Goal: Find specific page/section: Find specific page/section

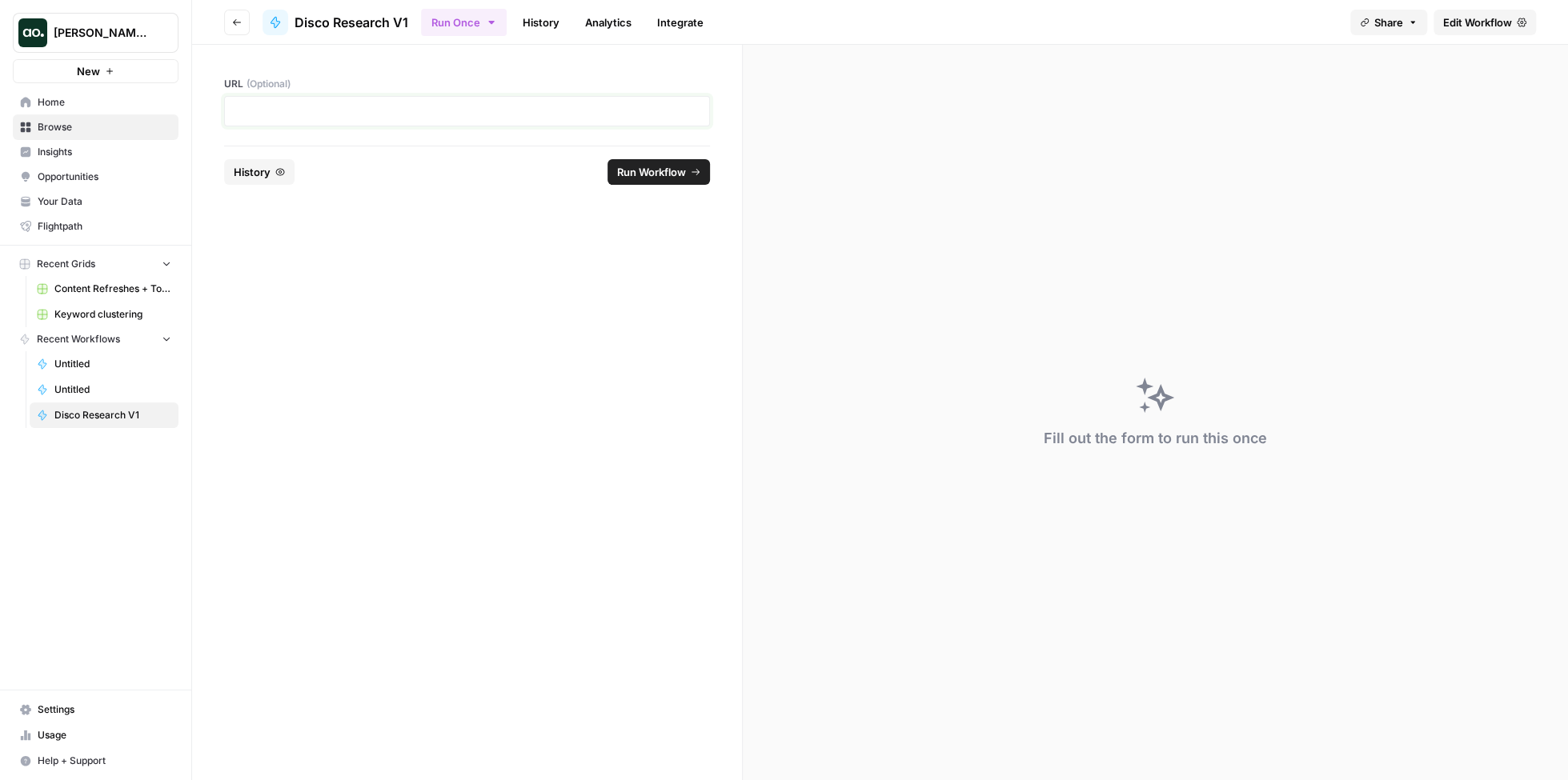
click at [626, 103] on p at bounding box center [467, 111] width 465 height 16
click at [661, 178] on span "Run Workflow" at bounding box center [652, 173] width 69 height 16
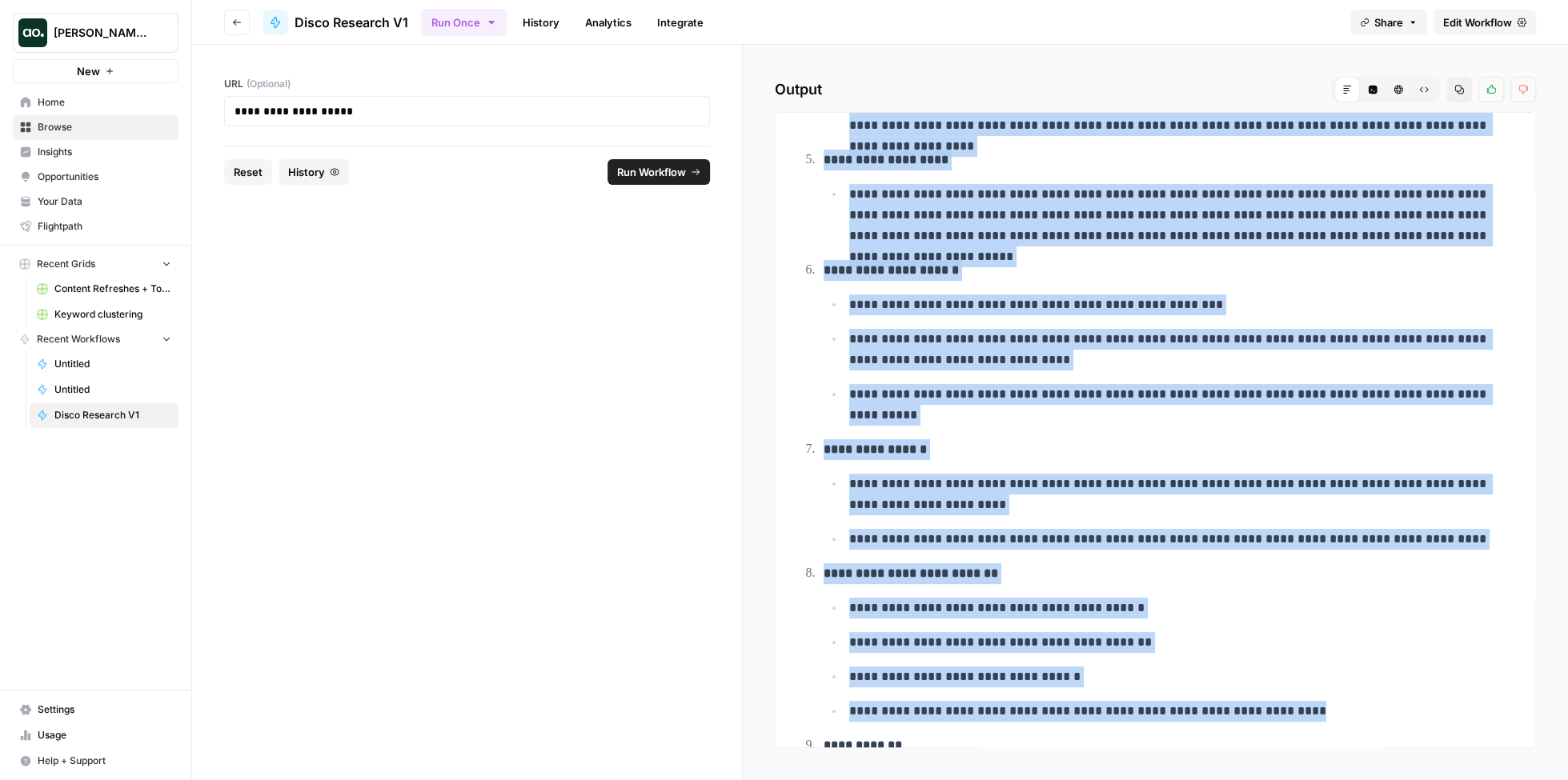
scroll to position [459, 0]
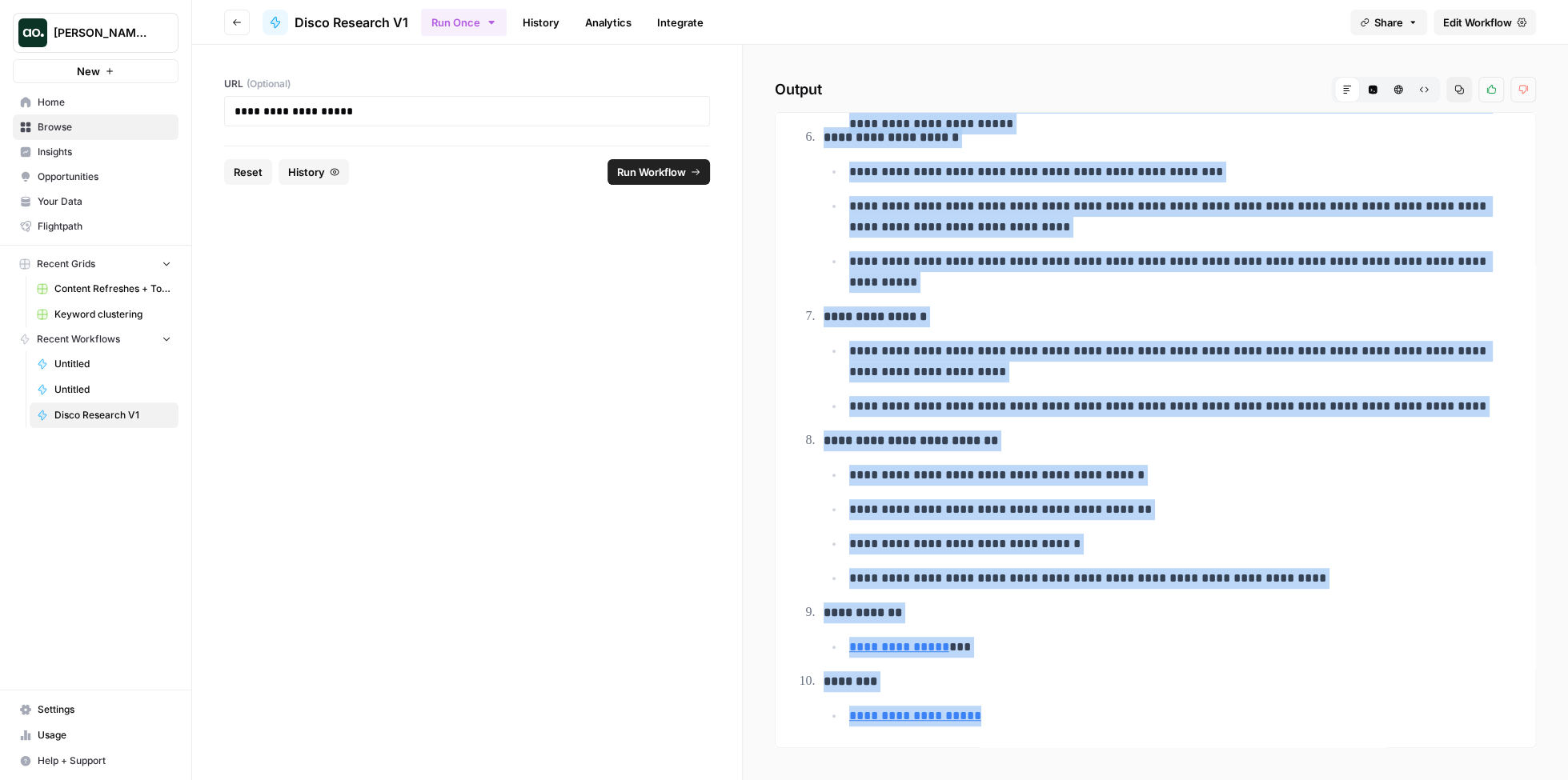
drag, startPoint x: 826, startPoint y: 155, endPoint x: 1190, endPoint y: 720, distance: 672.1
click at [1190, 720] on div "**********" at bounding box center [1155, 205] width 734 height 1076
copy ol "**********"
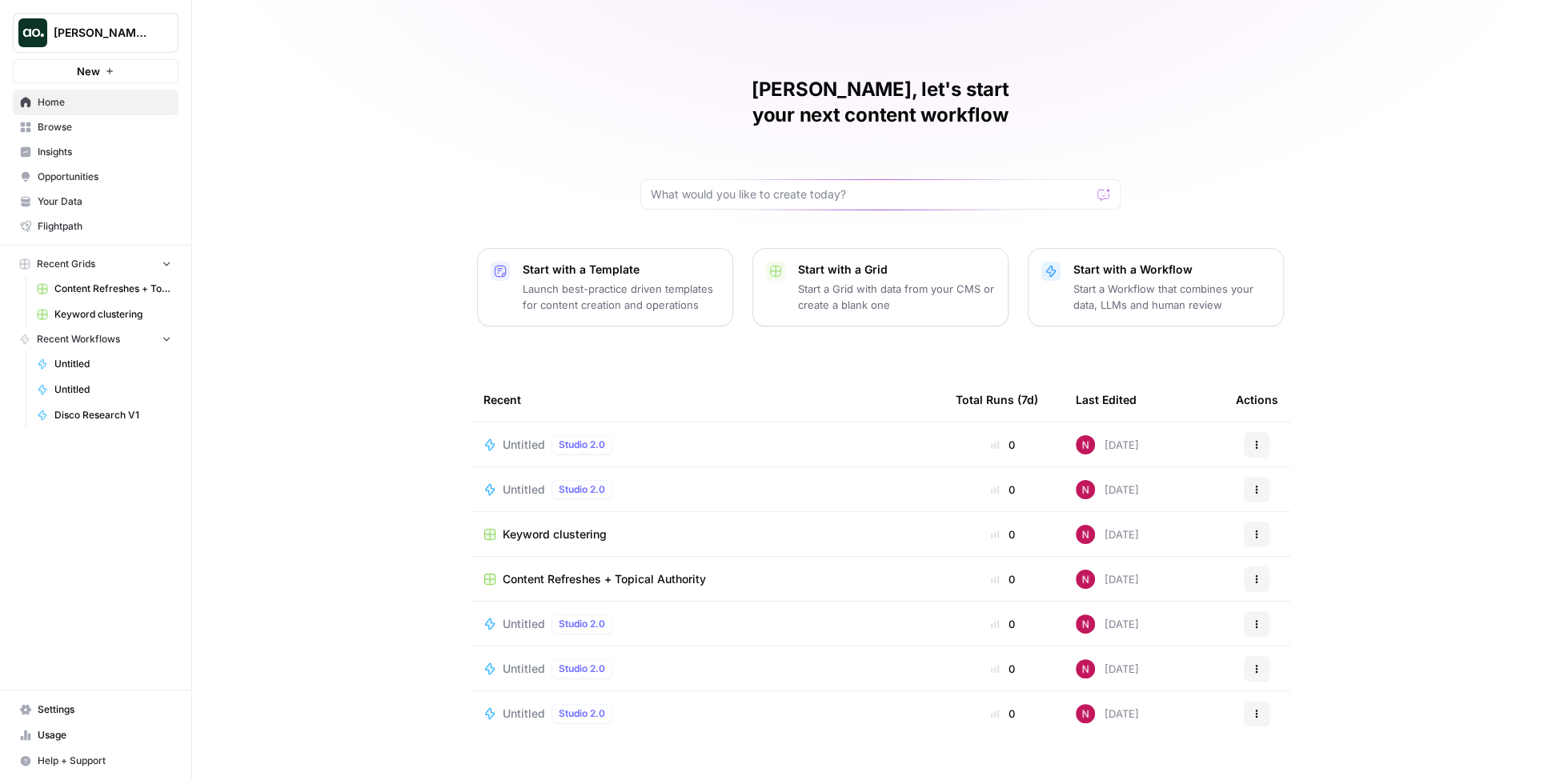
click at [124, 26] on span "[PERSON_NAME]'s Workspace" at bounding box center [102, 33] width 97 height 16
type input "legalzoom"
click at [105, 121] on span "LegalZoom" at bounding box center [154, 121] width 211 height 16
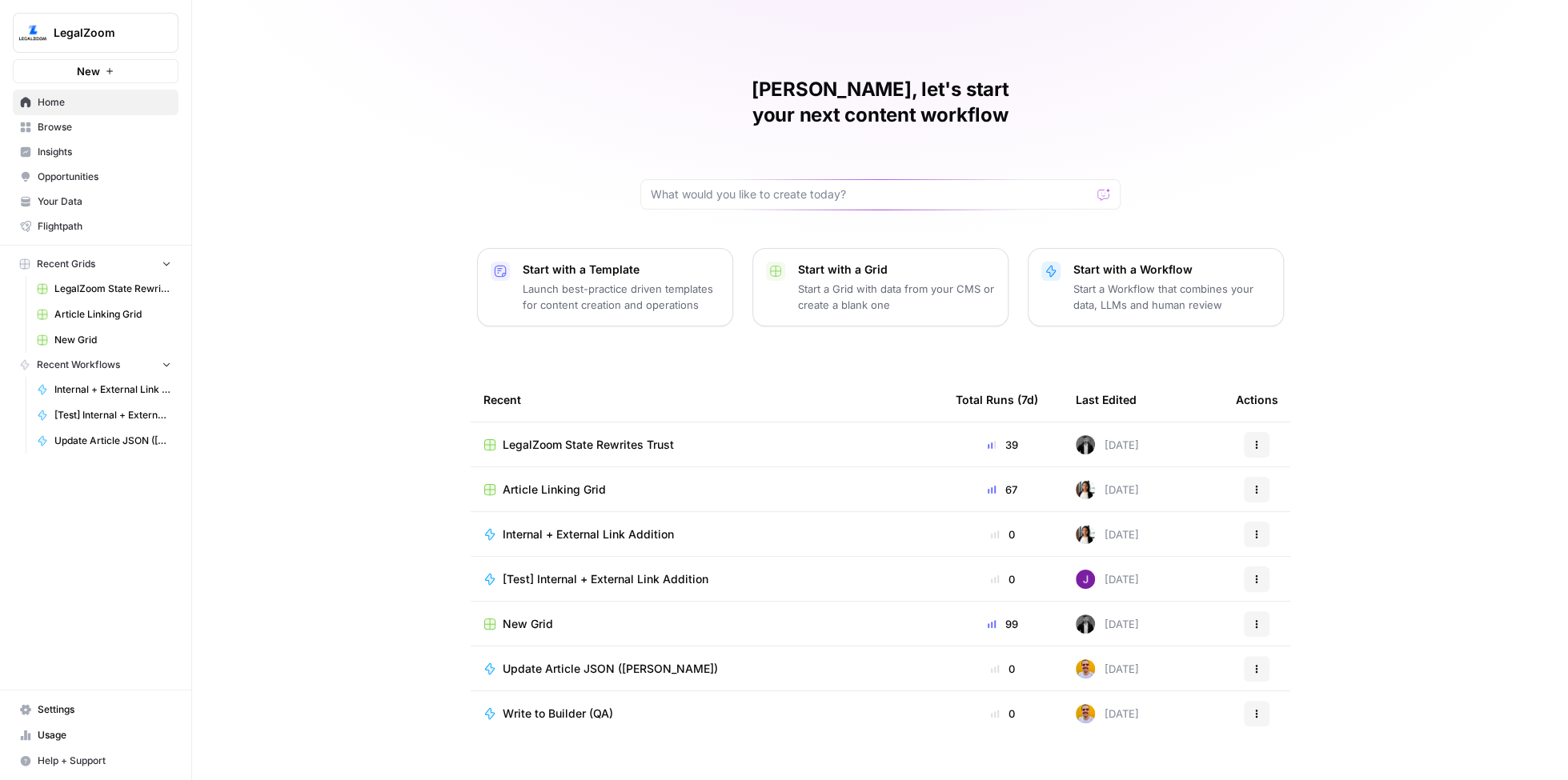
click at [79, 732] on span "Usage" at bounding box center [104, 735] width 133 height 15
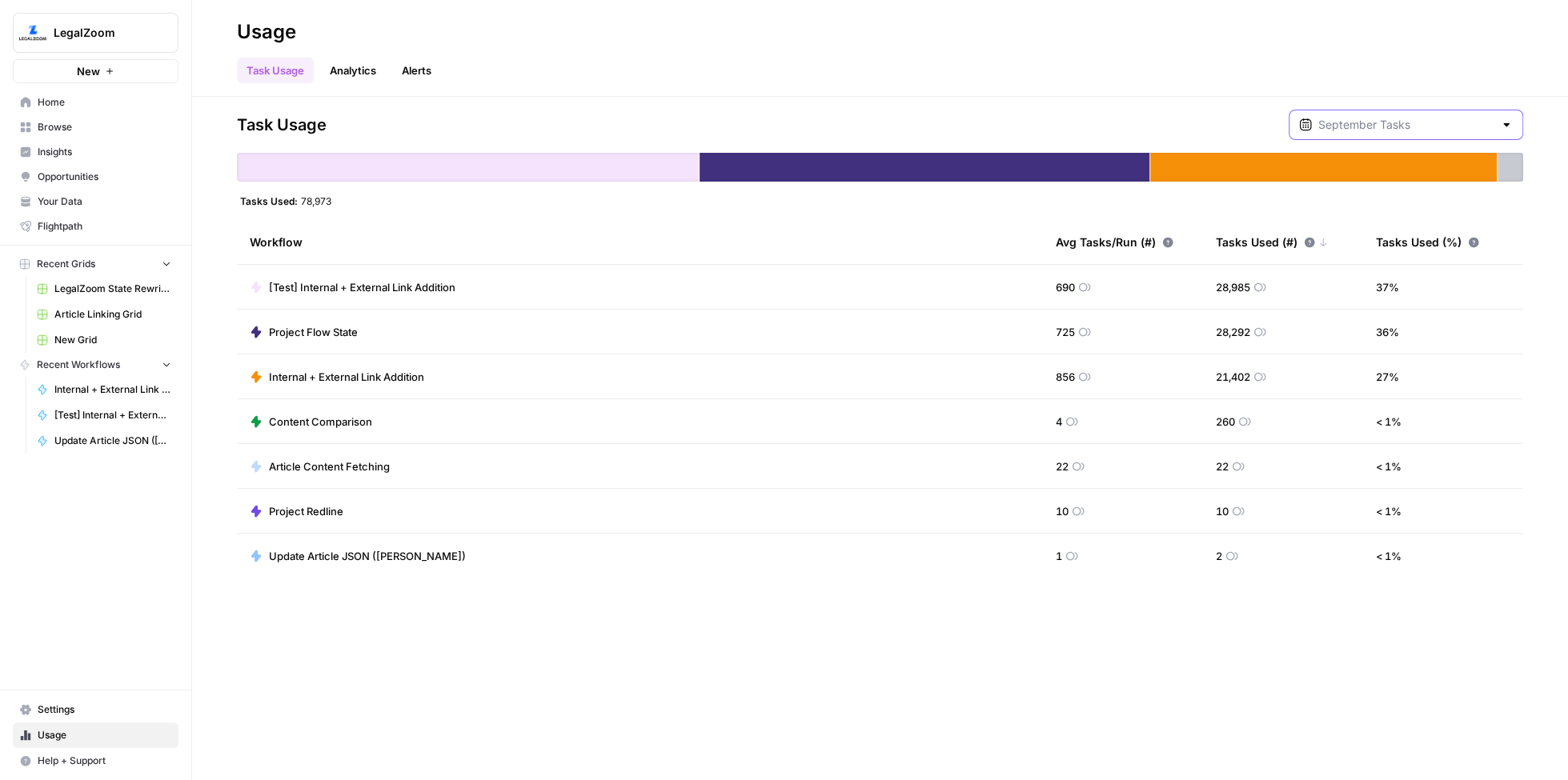
click at [1414, 126] on input "text" at bounding box center [1406, 125] width 175 height 16
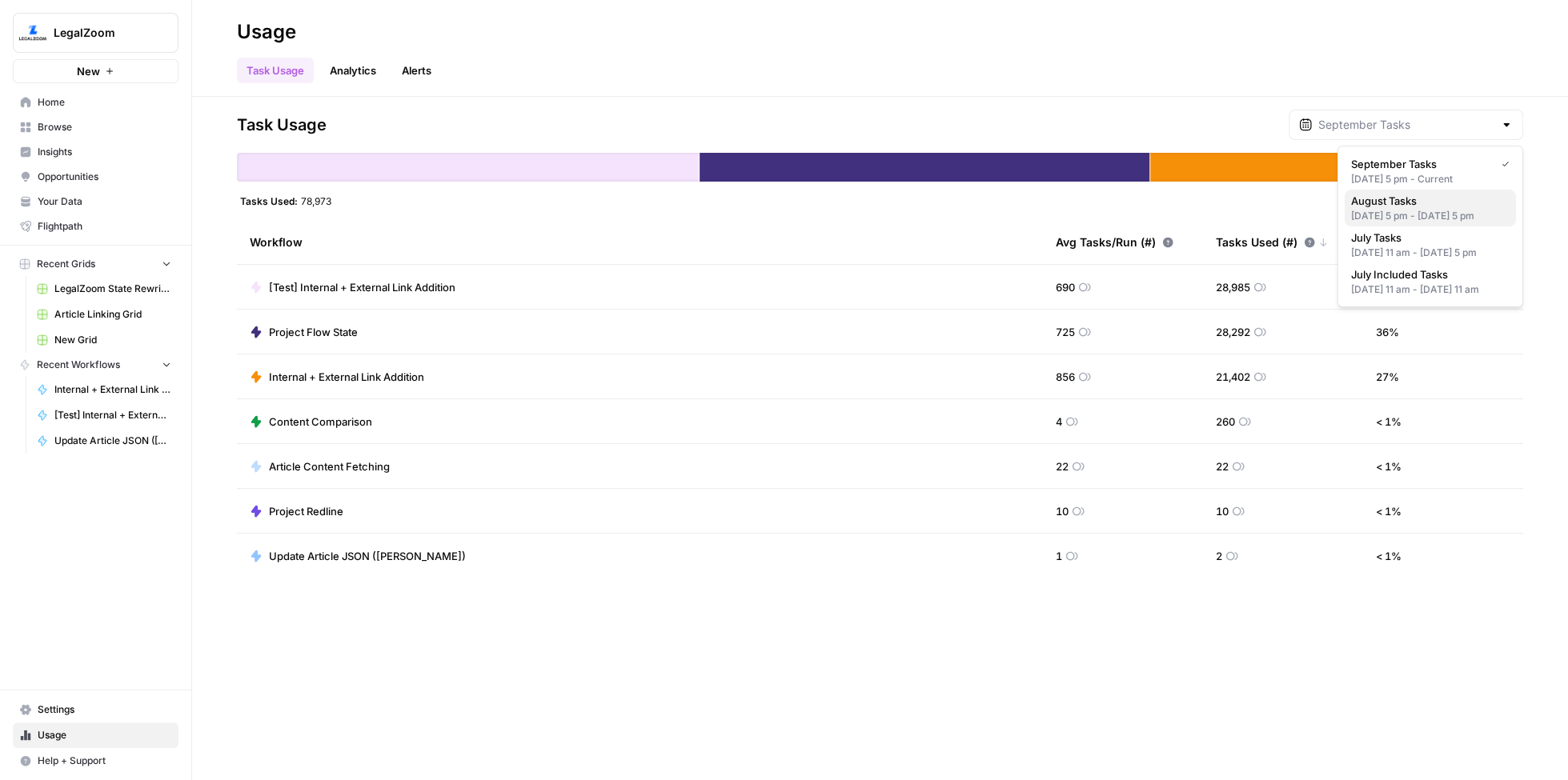
click at [1421, 212] on div "Jul 31, 2025 5 pm - Aug 31, 2025 5 pm" at bounding box center [1430, 216] width 158 height 15
type input "August Tasks"
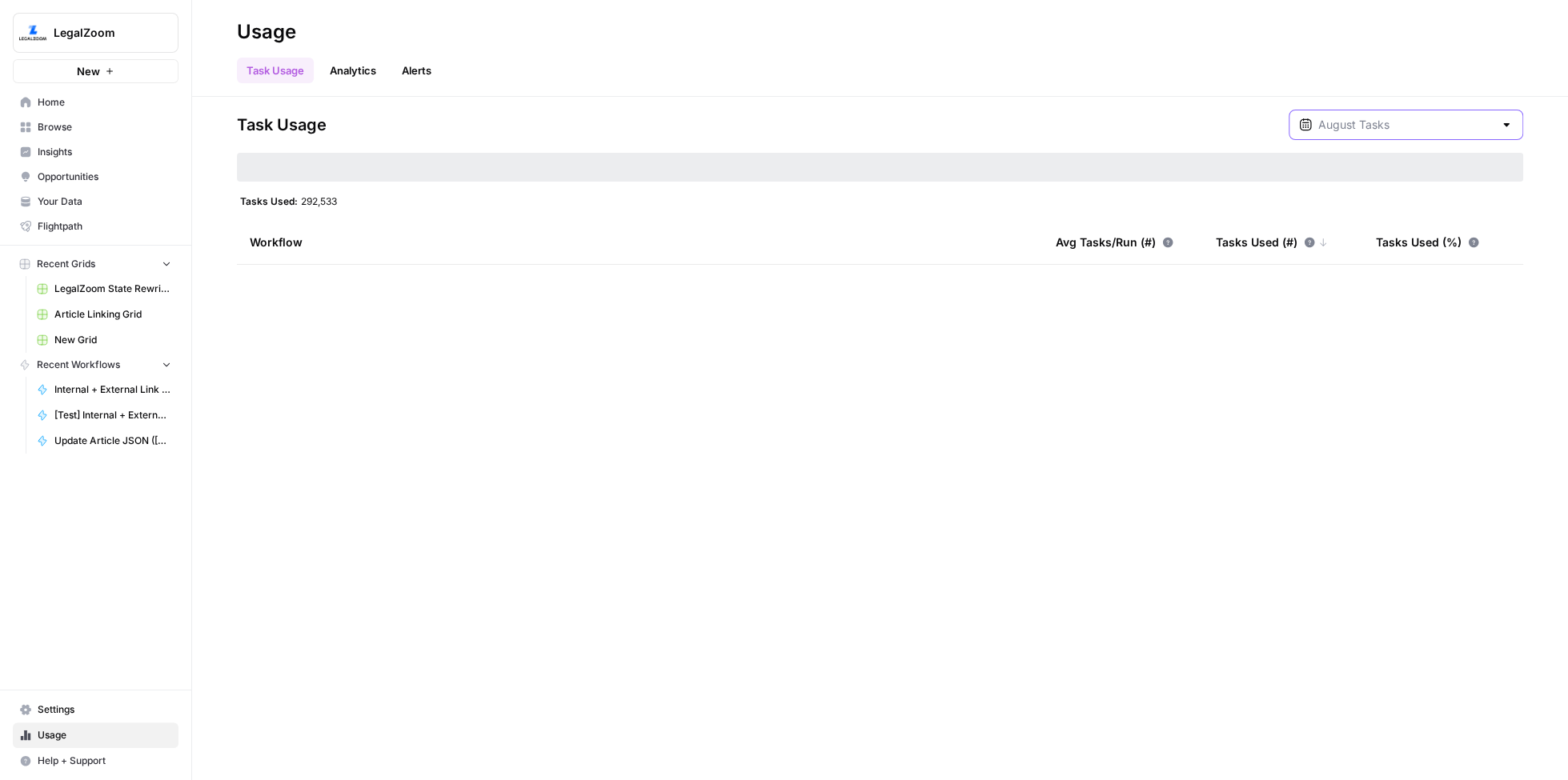
click at [1405, 120] on input "text" at bounding box center [1406, 125] width 175 height 16
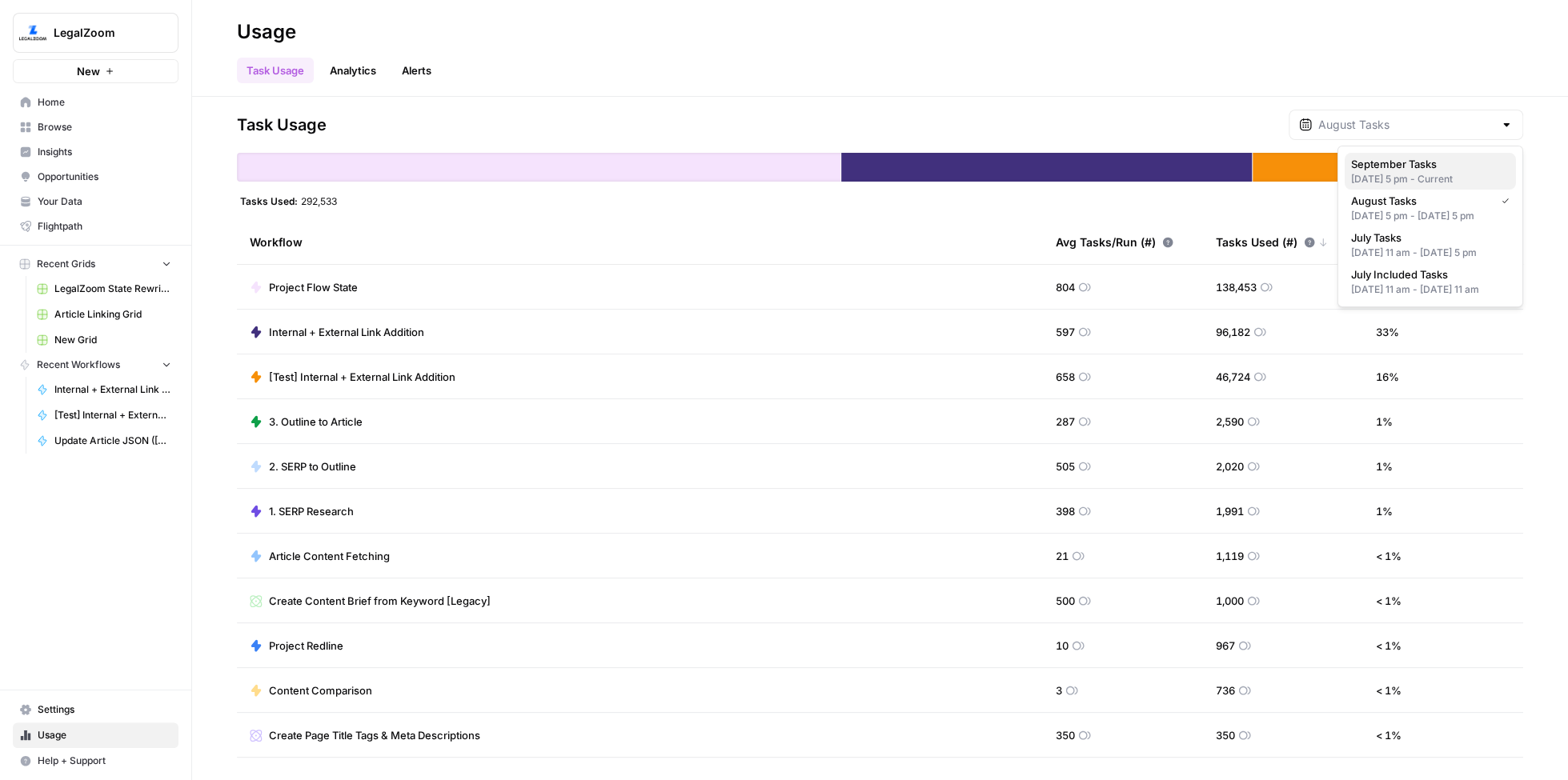
click at [1401, 167] on span "September Tasks" at bounding box center [1427, 164] width 152 height 16
type input "September Tasks"
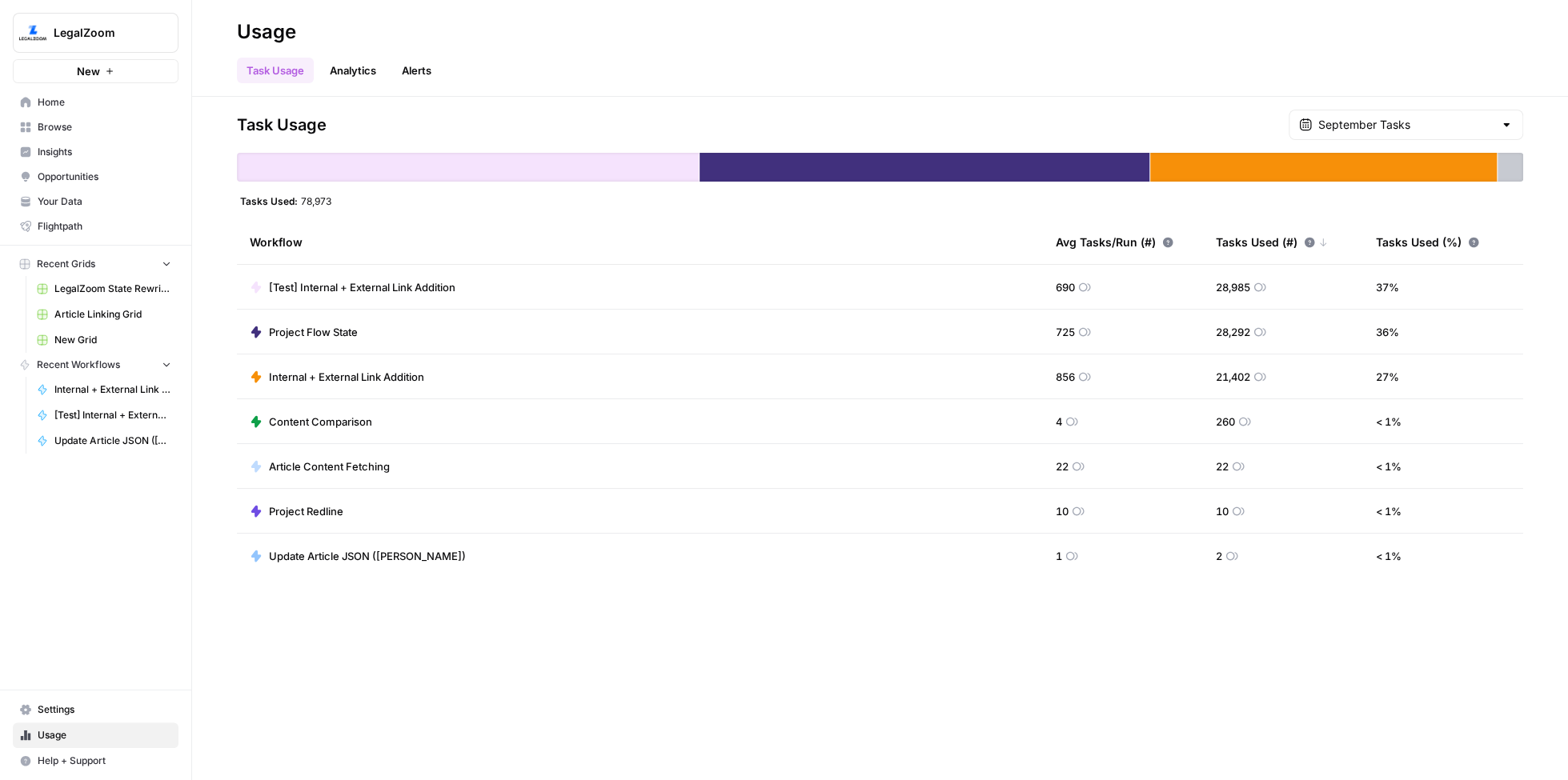
click at [1414, 111] on div "September Tasks" at bounding box center [1406, 124] width 235 height 30
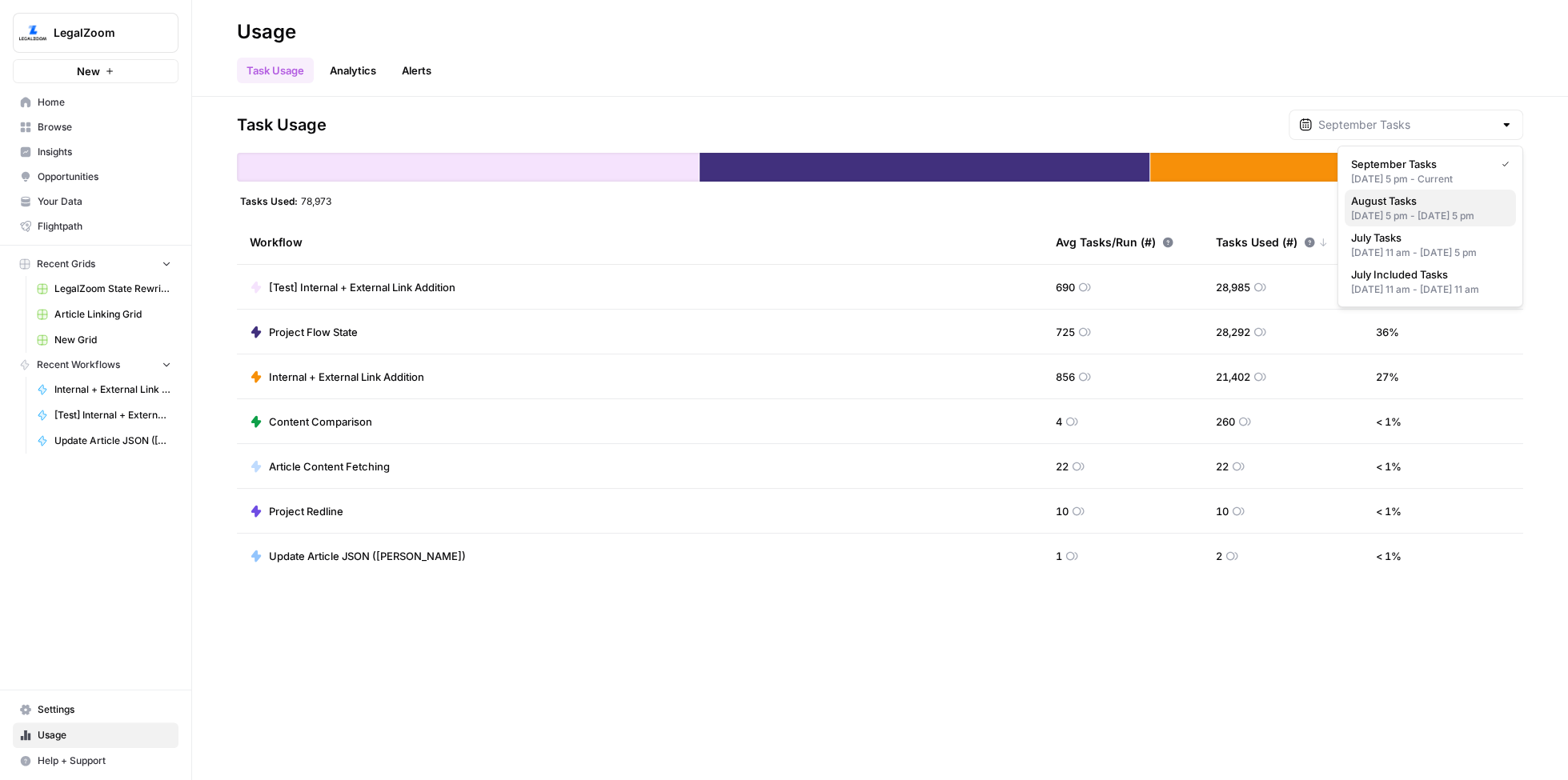
click at [1434, 223] on div "Jul 31, 2025 5 pm - Aug 31, 2025 5 pm" at bounding box center [1430, 216] width 158 height 15
type input "August Tasks"
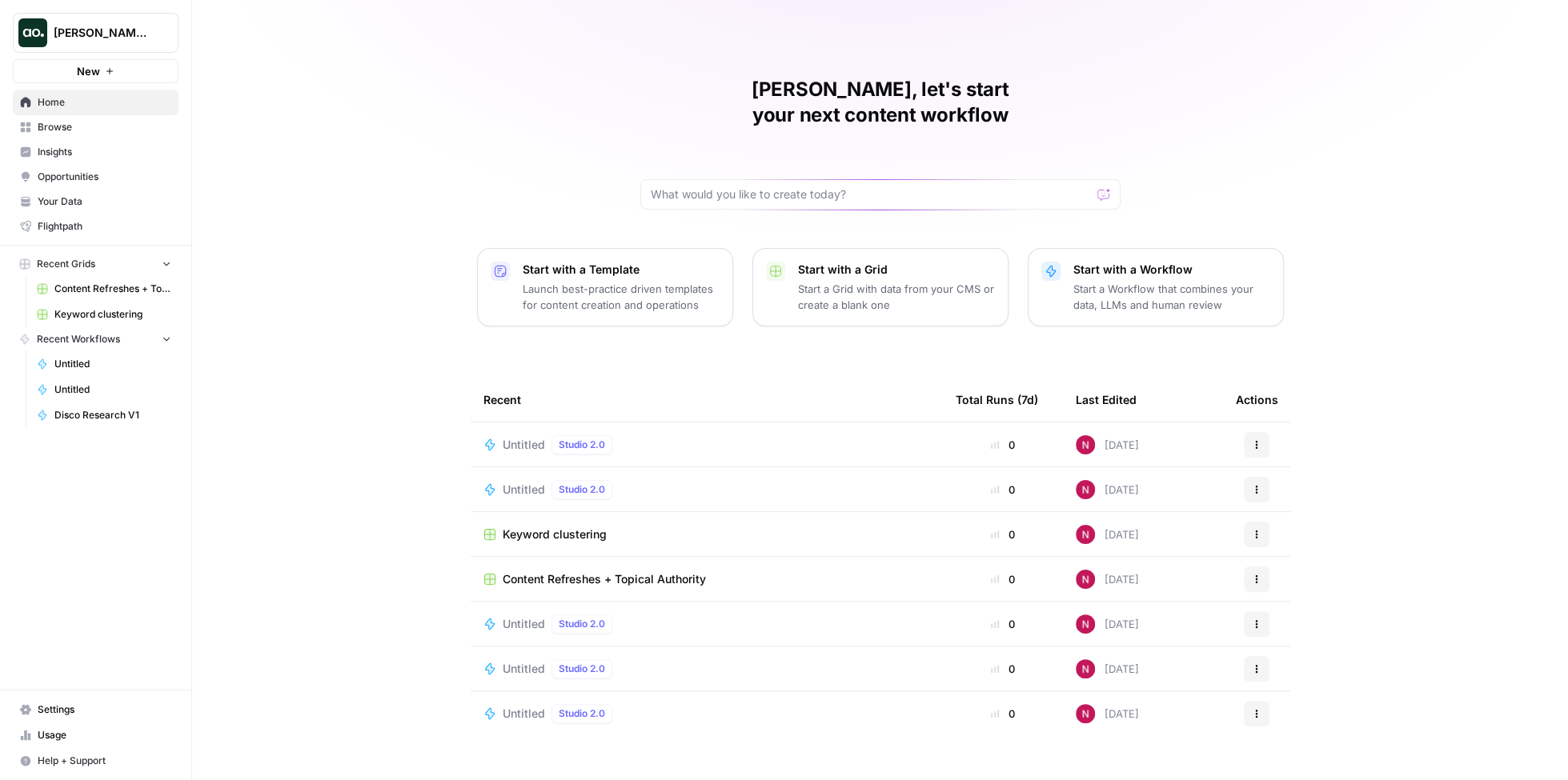
click at [115, 28] on span "[PERSON_NAME]'s Workspace" at bounding box center [102, 33] width 97 height 16
type input "xero"
click at [116, 116] on span "XeroOps" at bounding box center [154, 121] width 211 height 16
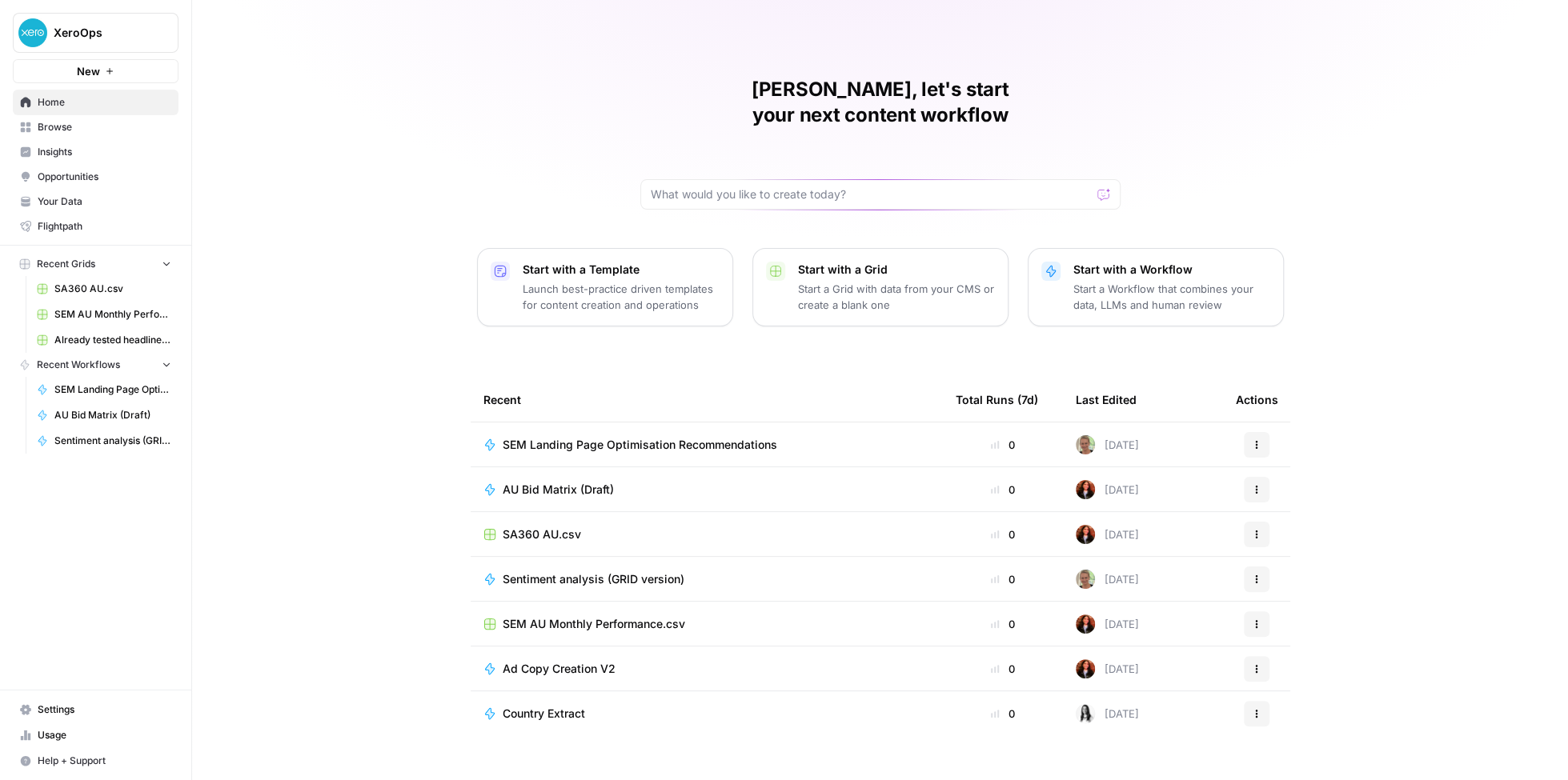
click at [90, 126] on span "Browse" at bounding box center [104, 127] width 133 height 15
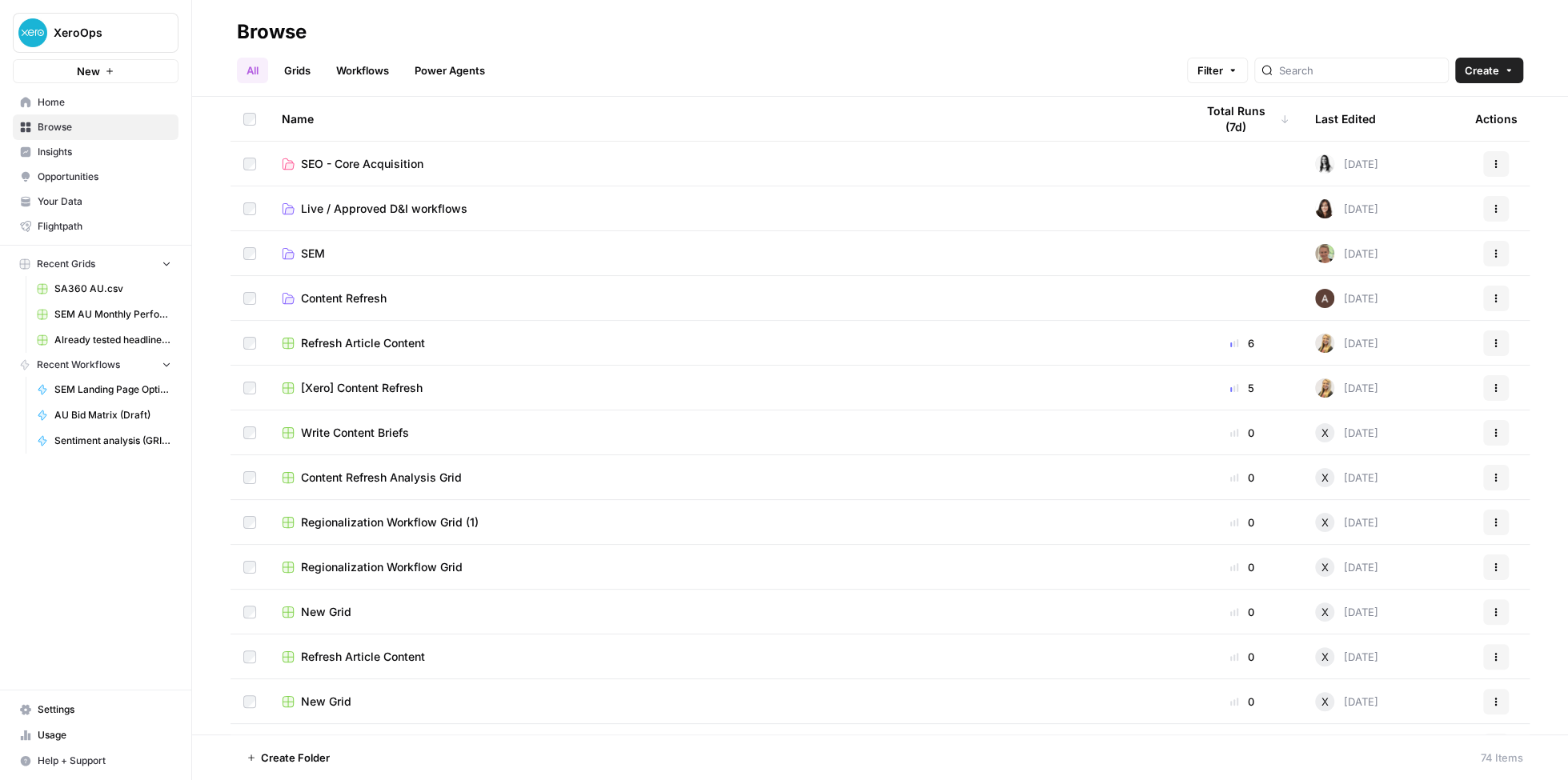
click at [307, 70] on link "Grids" at bounding box center [298, 70] width 46 height 26
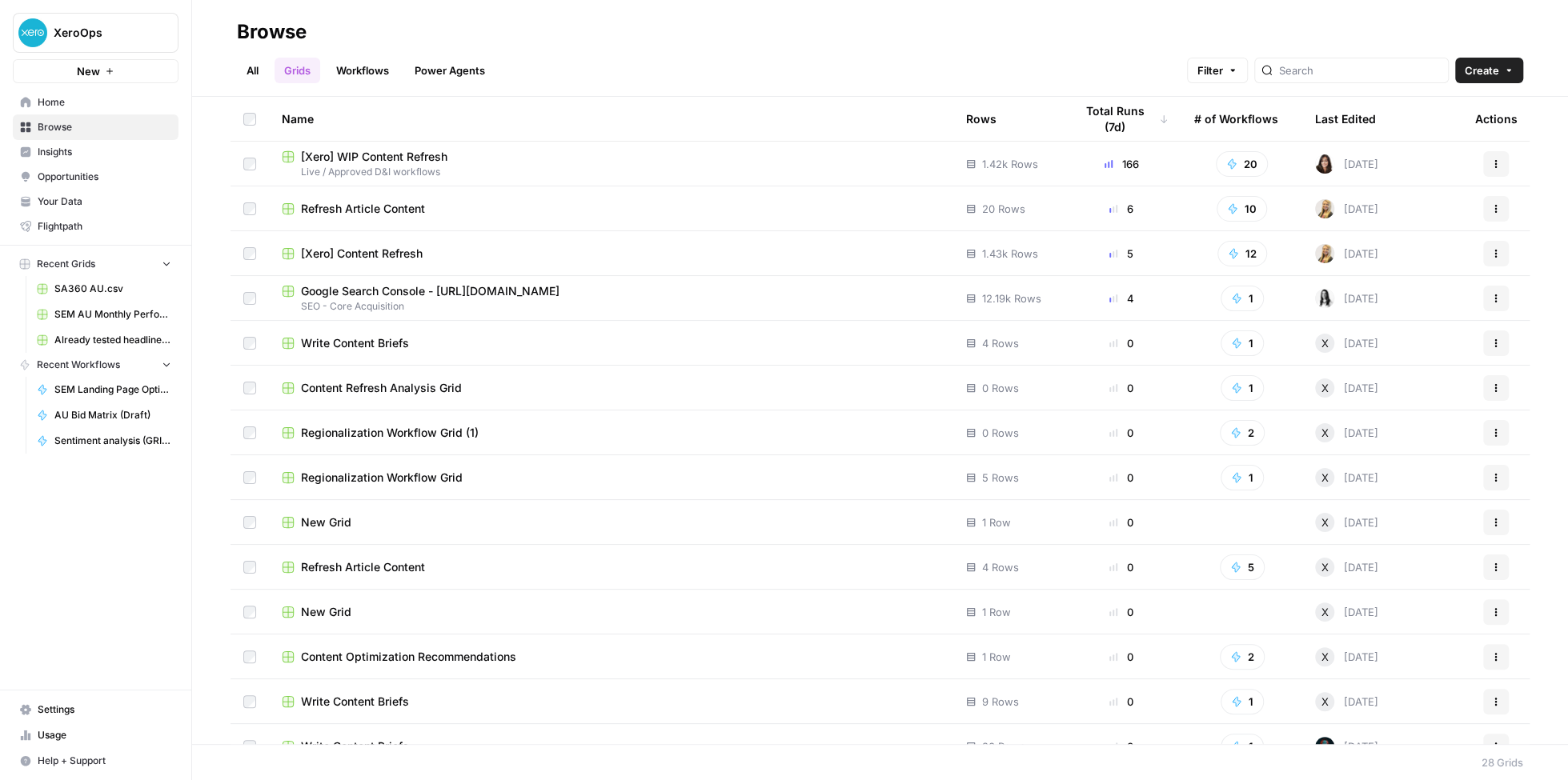
click at [396, 155] on span "[Xero] WIP Content Refresh" at bounding box center [374, 157] width 146 height 16
